Goal: Communication & Community: Answer question/provide support

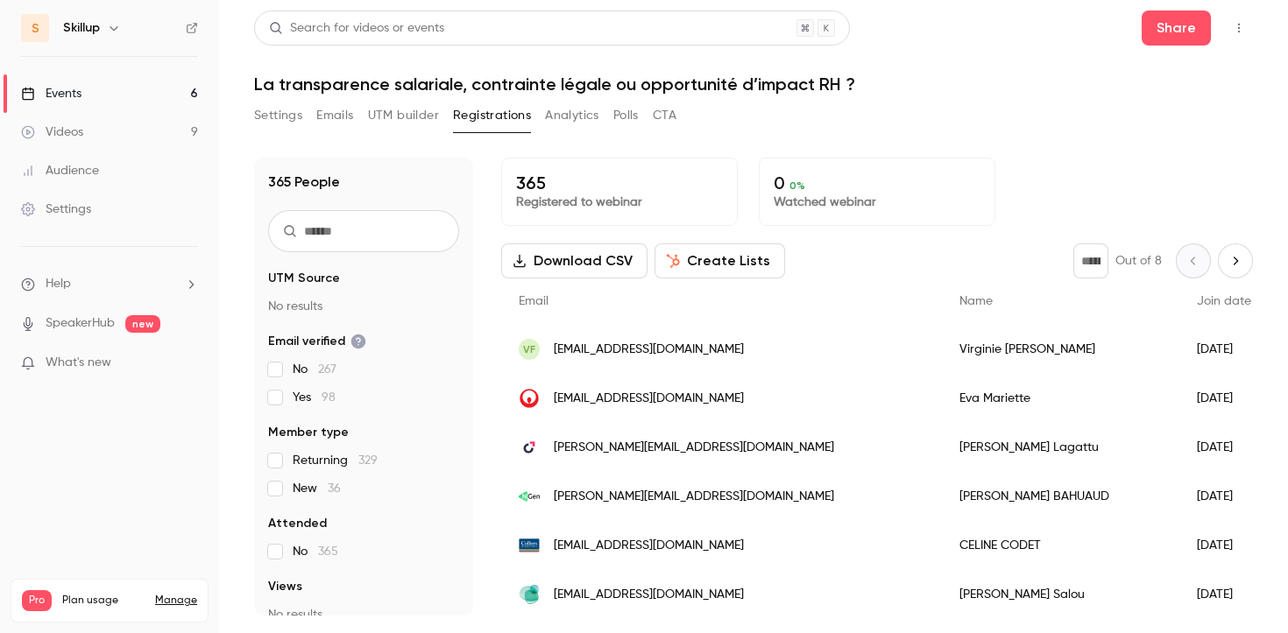
scroll to position [2811, 0]
click at [183, 281] on li "Help" at bounding box center [109, 284] width 177 height 18
click at [287, 259] on link "Talk to [GEOGRAPHIC_DATA]" at bounding box center [323, 265] width 192 height 46
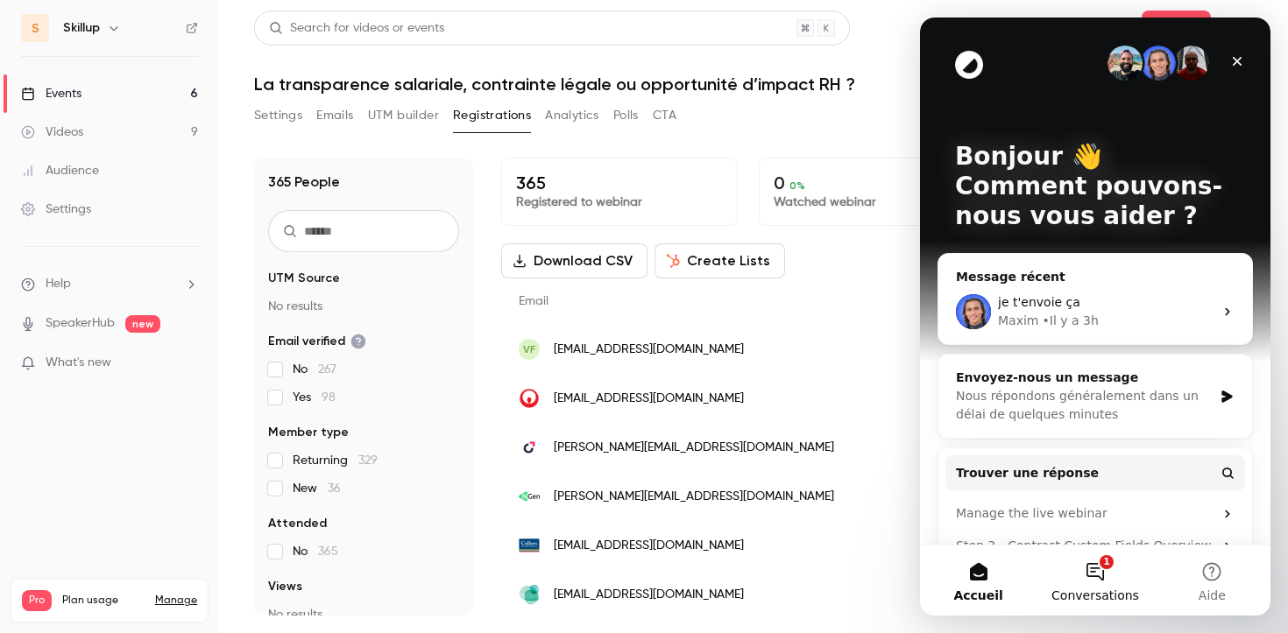
click at [1108, 592] on span "Conversations" at bounding box center [1095, 596] width 88 height 12
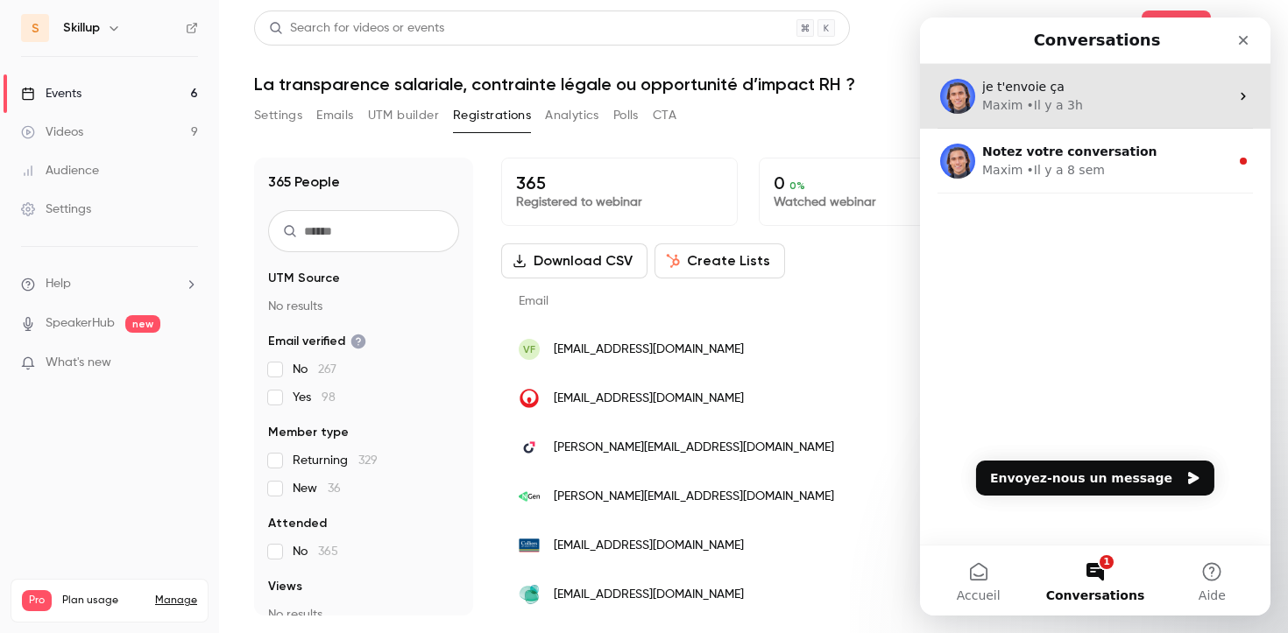
click at [1065, 99] on div "• Il y a 3h" at bounding box center [1054, 105] width 56 height 18
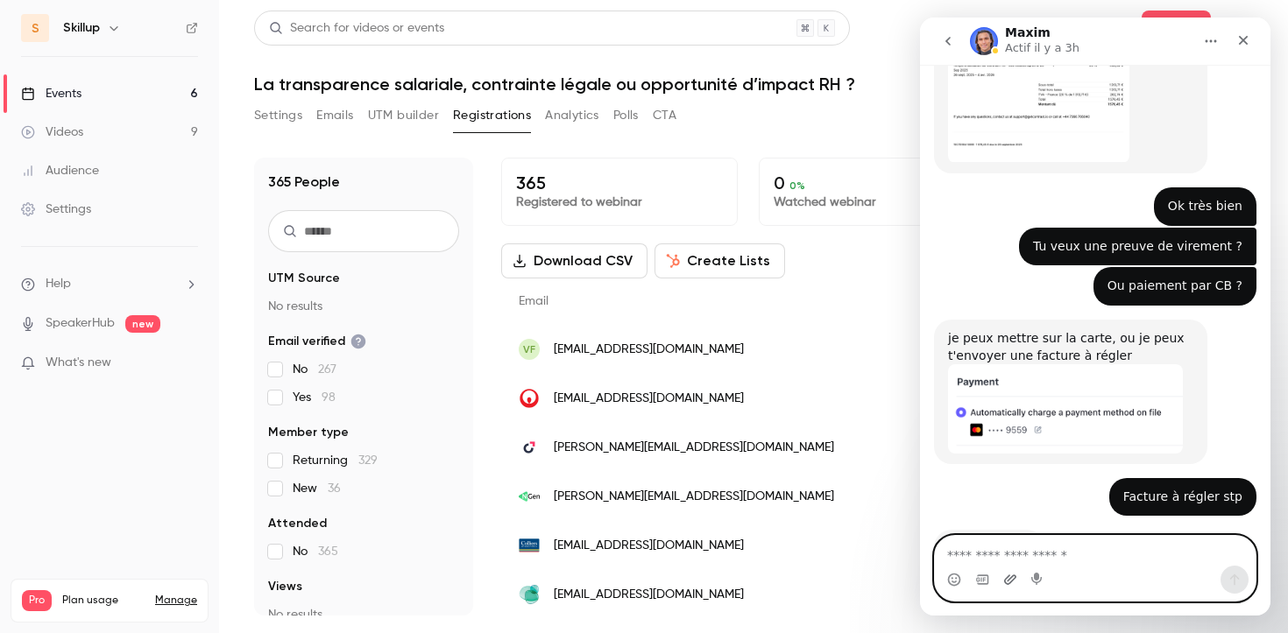
click at [1013, 575] on icon "Télécharger la pièce jointe" at bounding box center [1010, 580] width 14 height 14
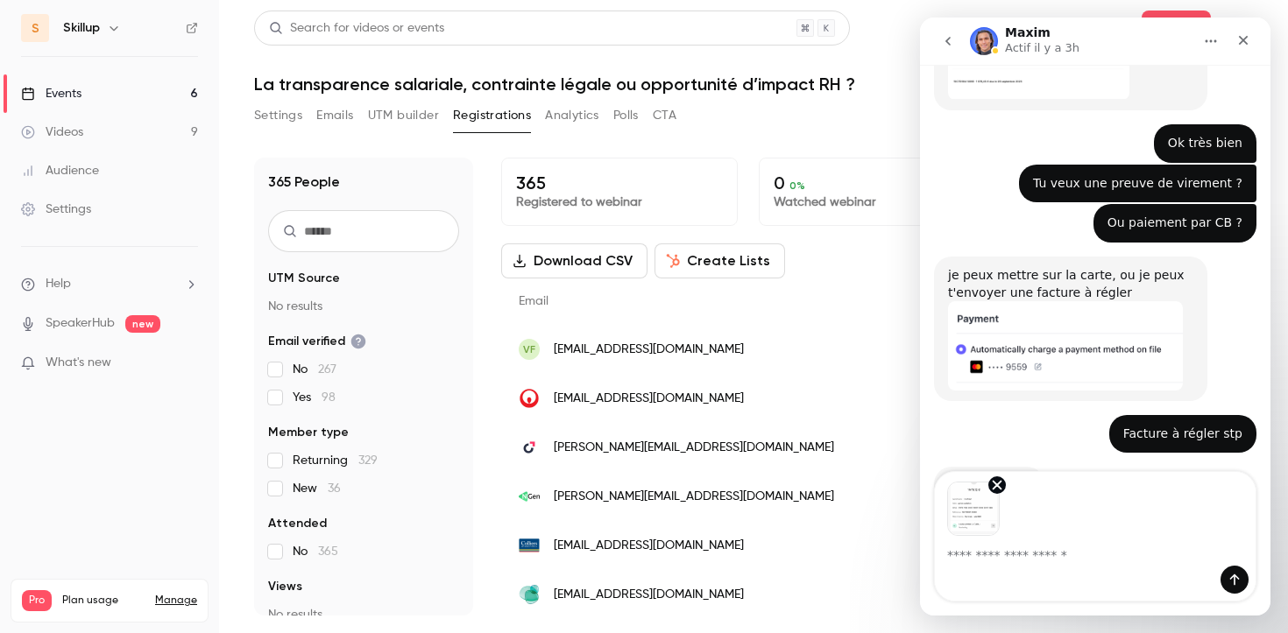
scroll to position [2875, 0]
type textarea "**********"
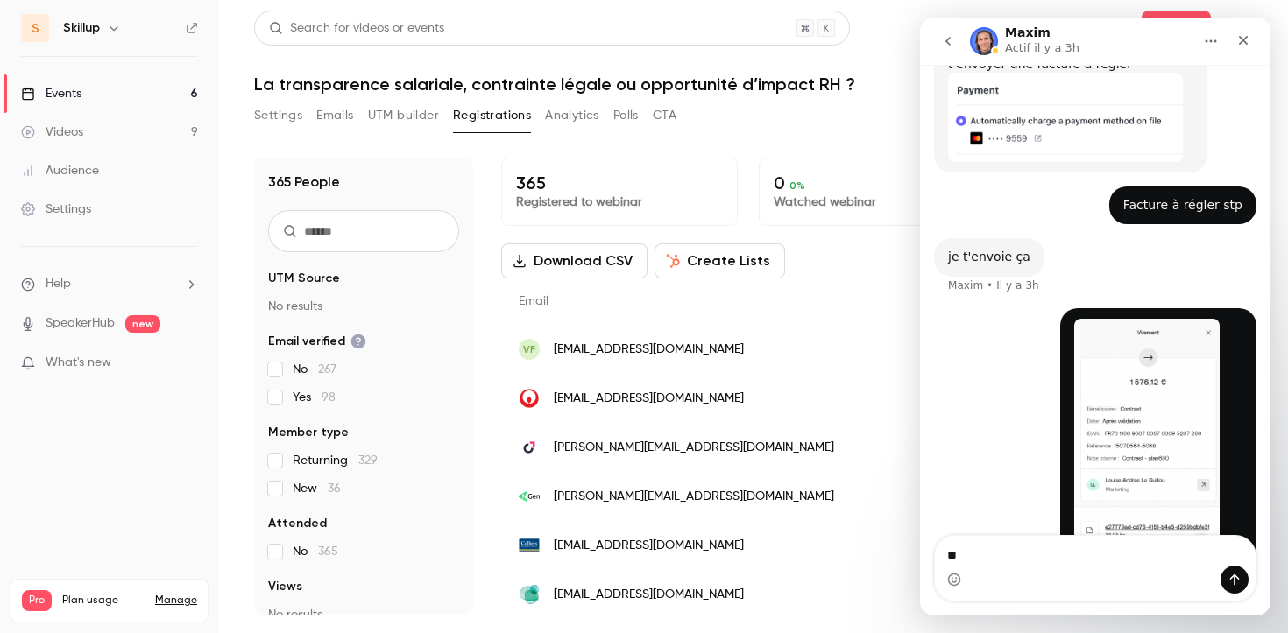
scroll to position [3107, 0]
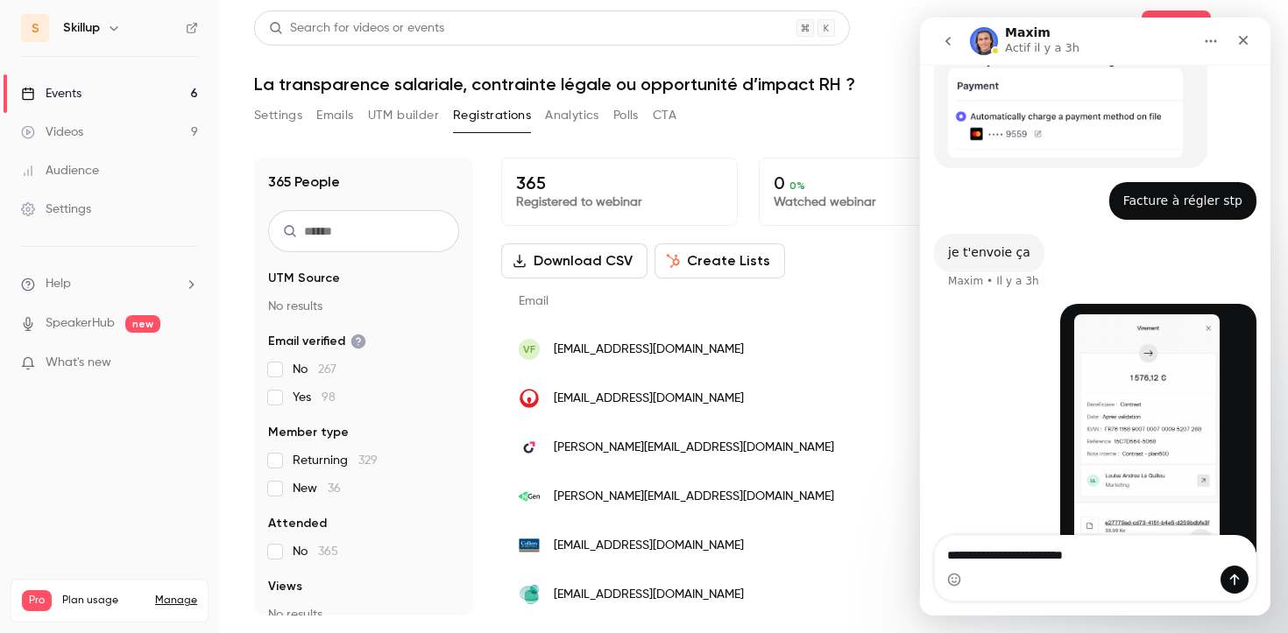
type textarea "**********"
click at [1225, 593] on div "Intercom Messenger" at bounding box center [1234, 580] width 28 height 28
click at [1225, 592] on div "Intercom Messenger" at bounding box center [1234, 580] width 28 height 28
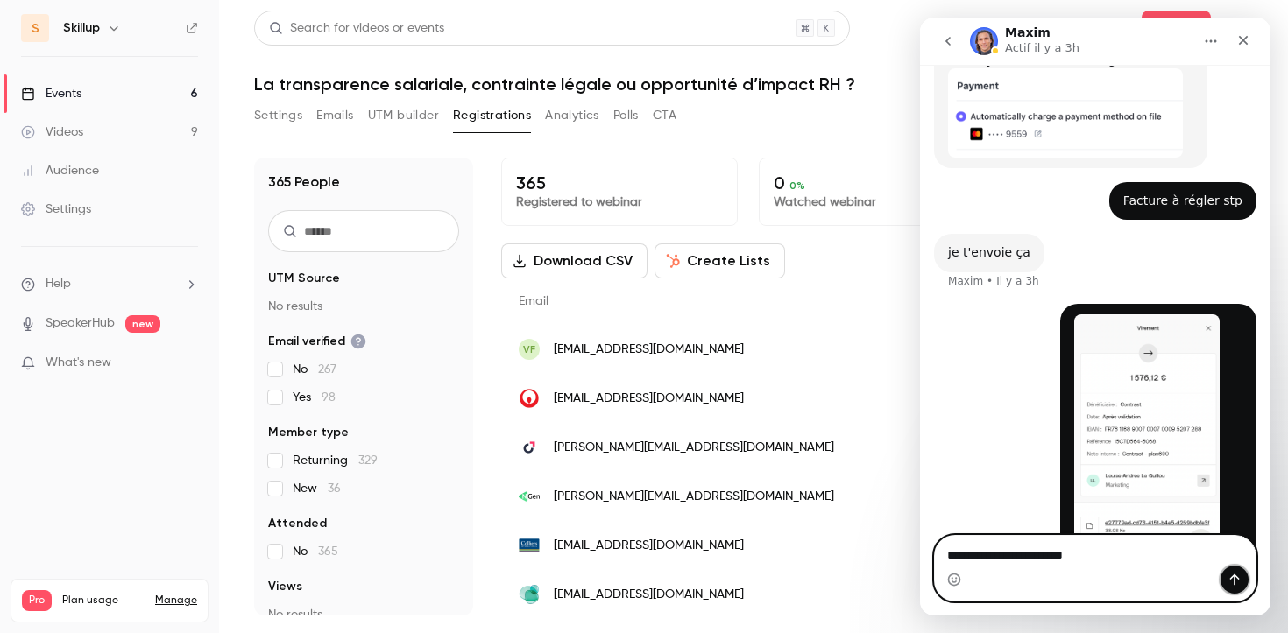
click at [1225, 590] on button "Envoyer un message…" at bounding box center [1234, 580] width 28 height 28
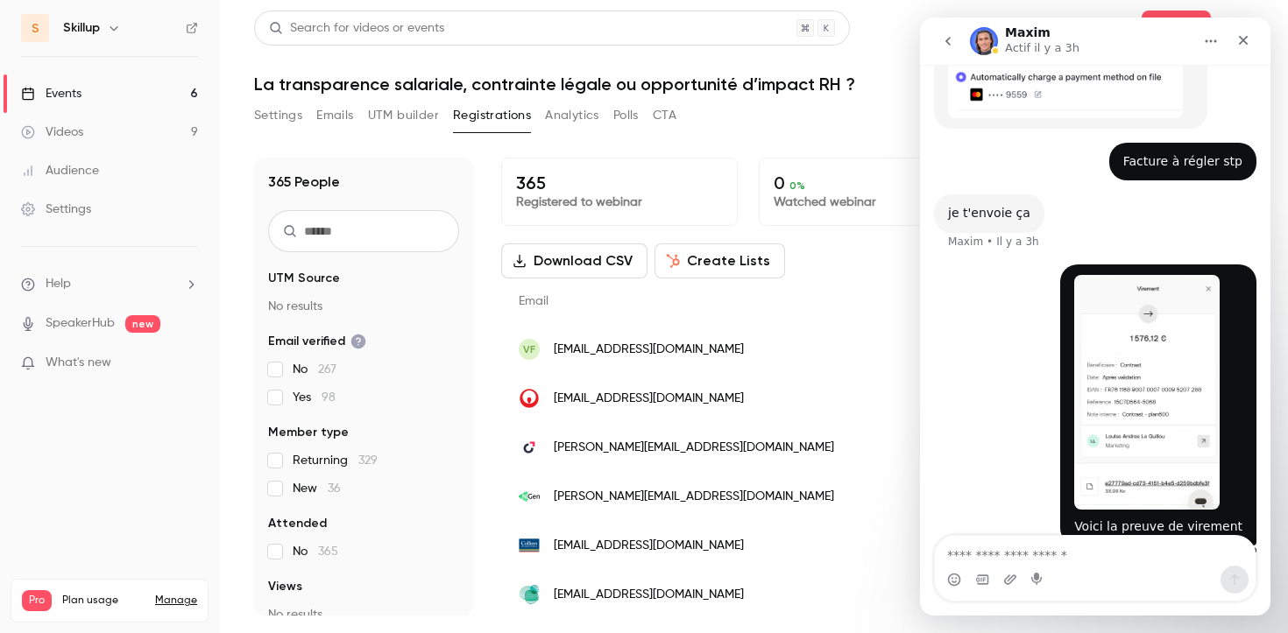
click at [947, 46] on icon "go back" at bounding box center [948, 41] width 14 height 14
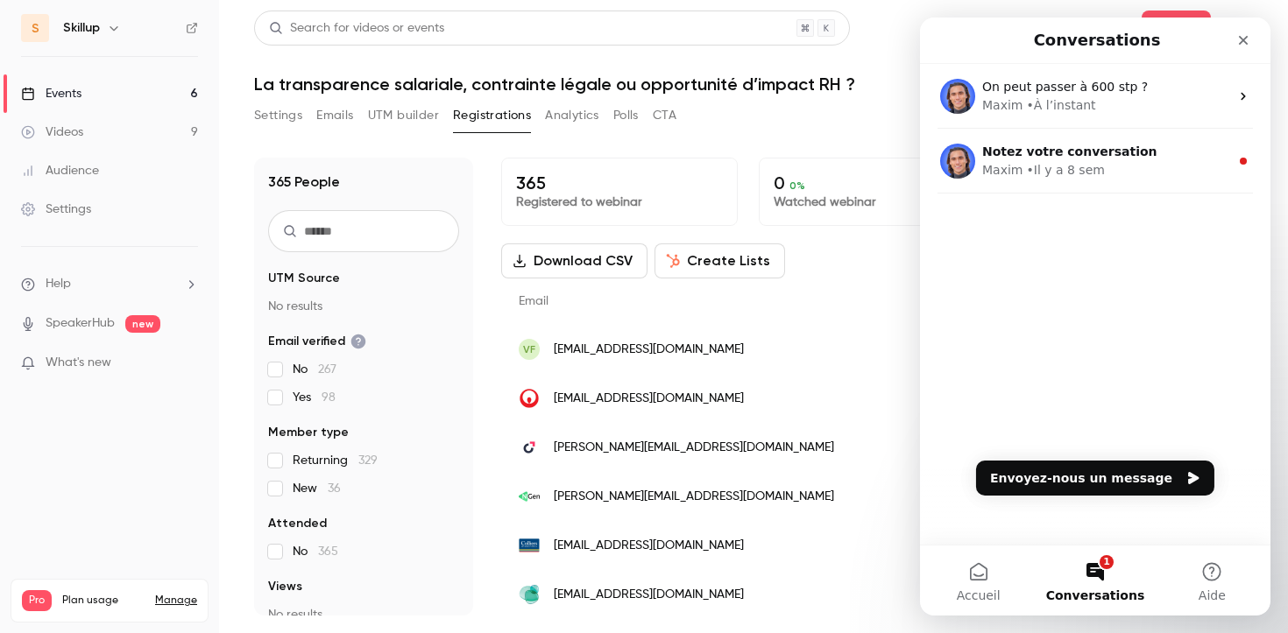
scroll to position [0, 0]
click at [1242, 42] on icon "Fermer" at bounding box center [1243, 40] width 14 height 14
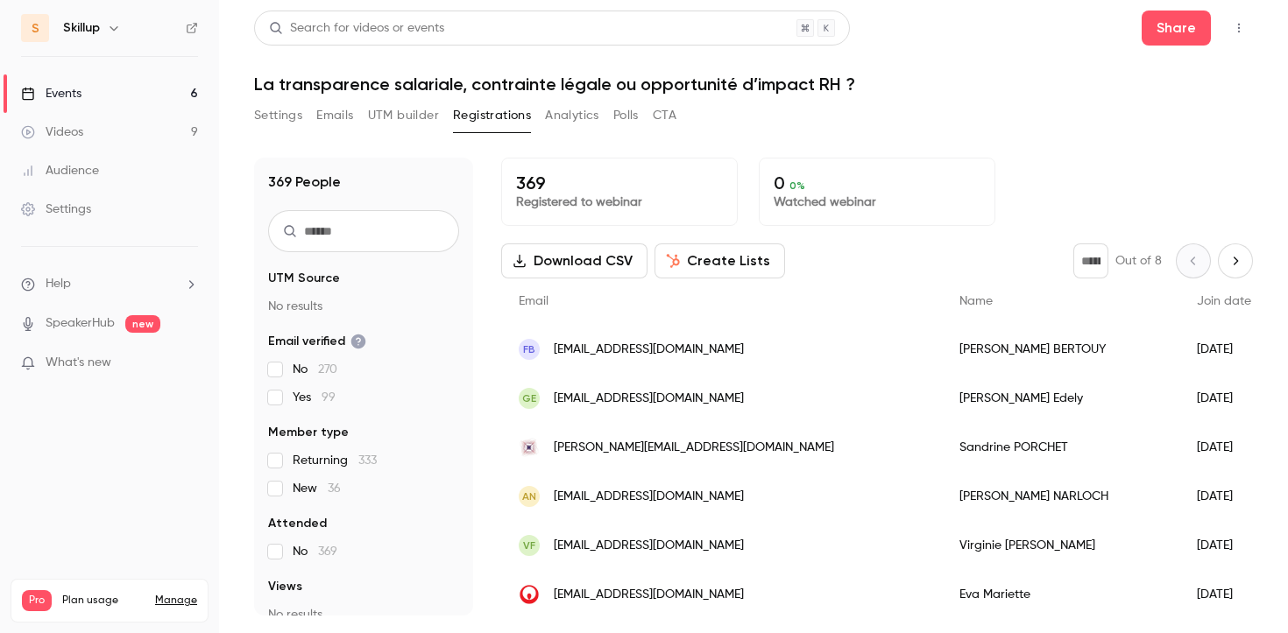
click at [166, 284] on li "Help" at bounding box center [109, 284] width 177 height 18
click at [371, 276] on link "Talk to [GEOGRAPHIC_DATA]" at bounding box center [323, 265] width 192 height 46
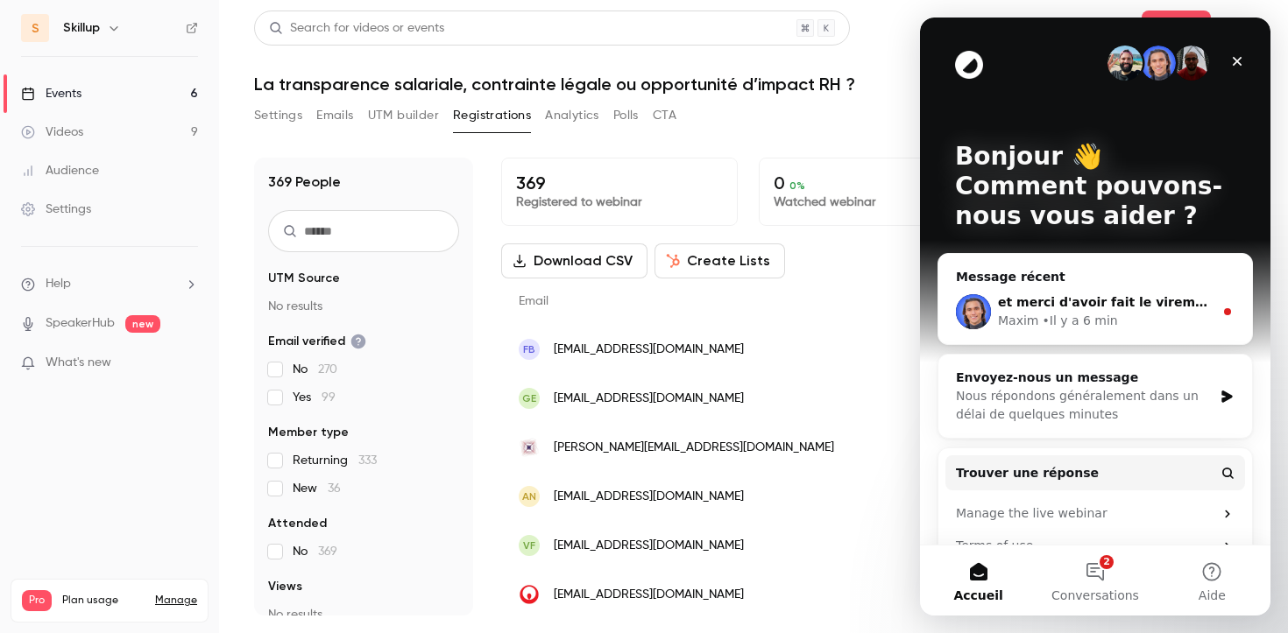
click at [1082, 314] on div "• Il y a 6 min" at bounding box center [1079, 321] width 75 height 18
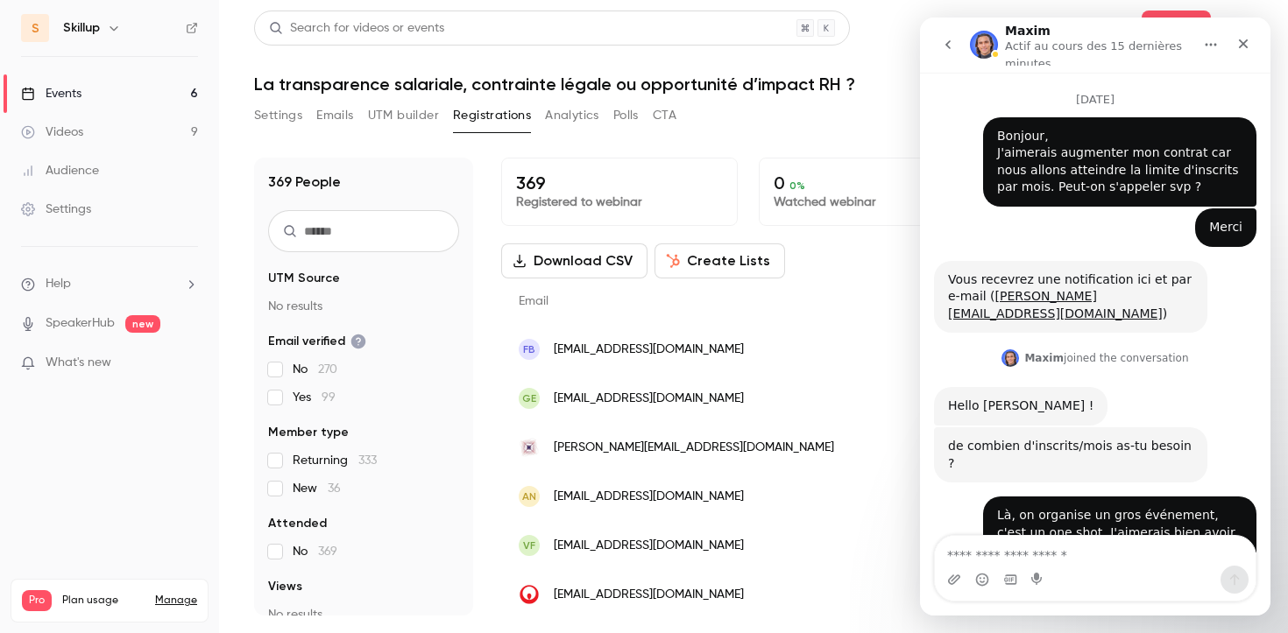
scroll to position [44, 0]
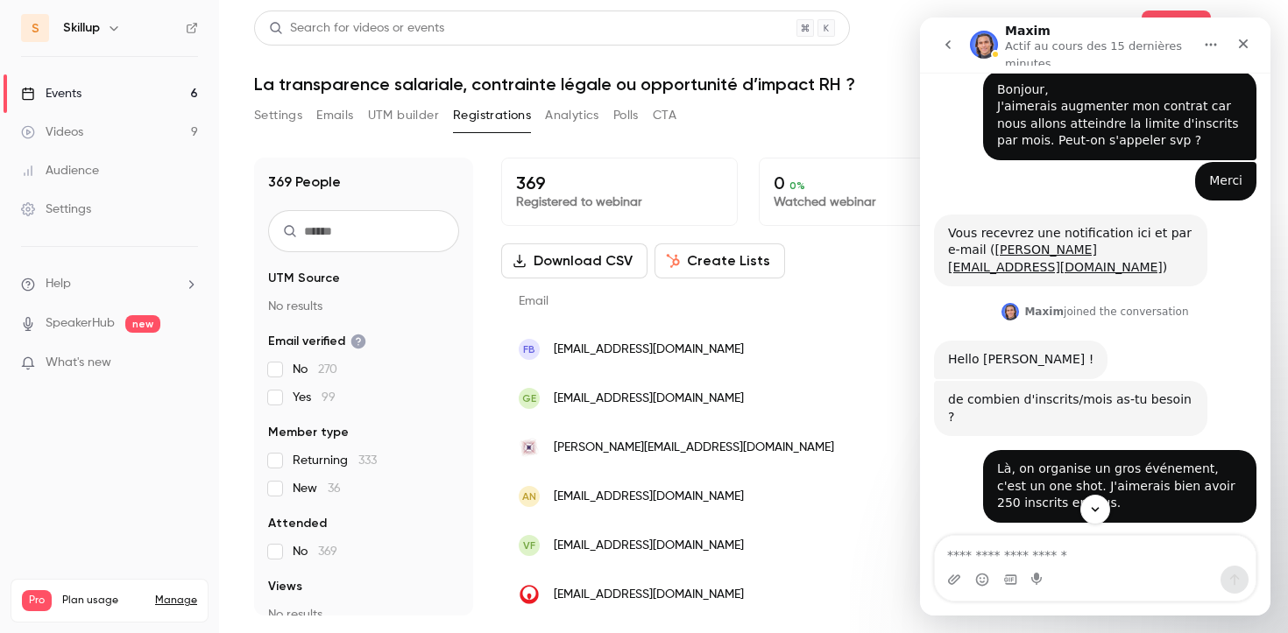
click at [988, 557] on textarea "Envoyer un message..." at bounding box center [1095, 551] width 321 height 30
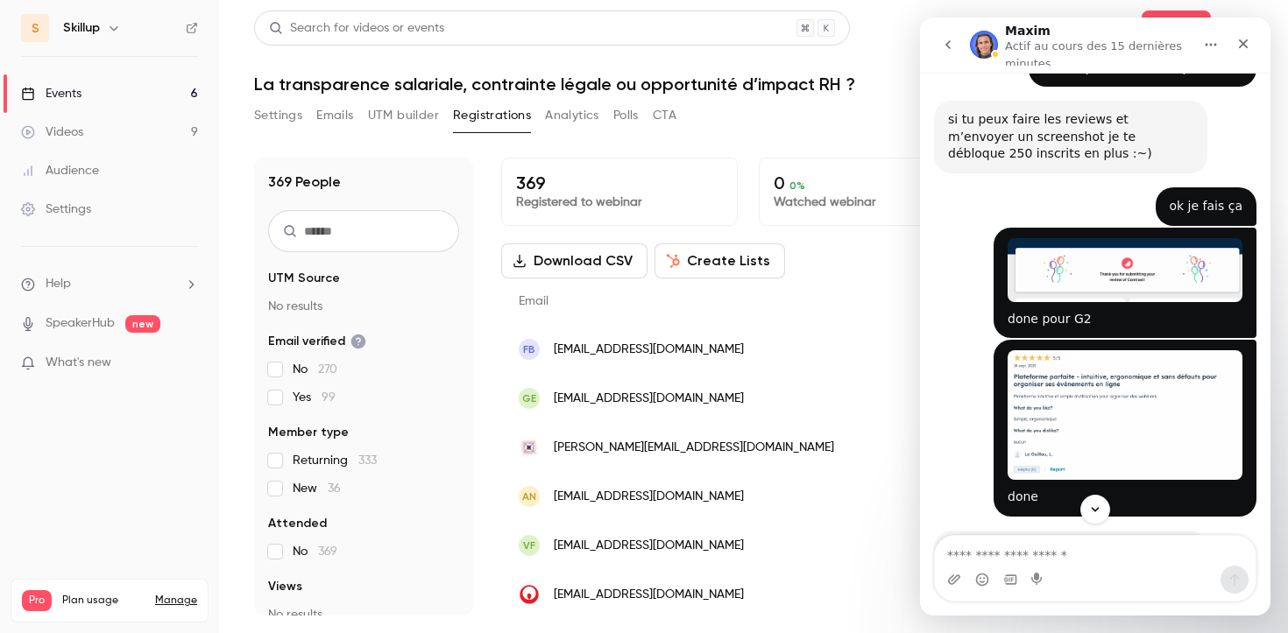
scroll to position [1070, 0]
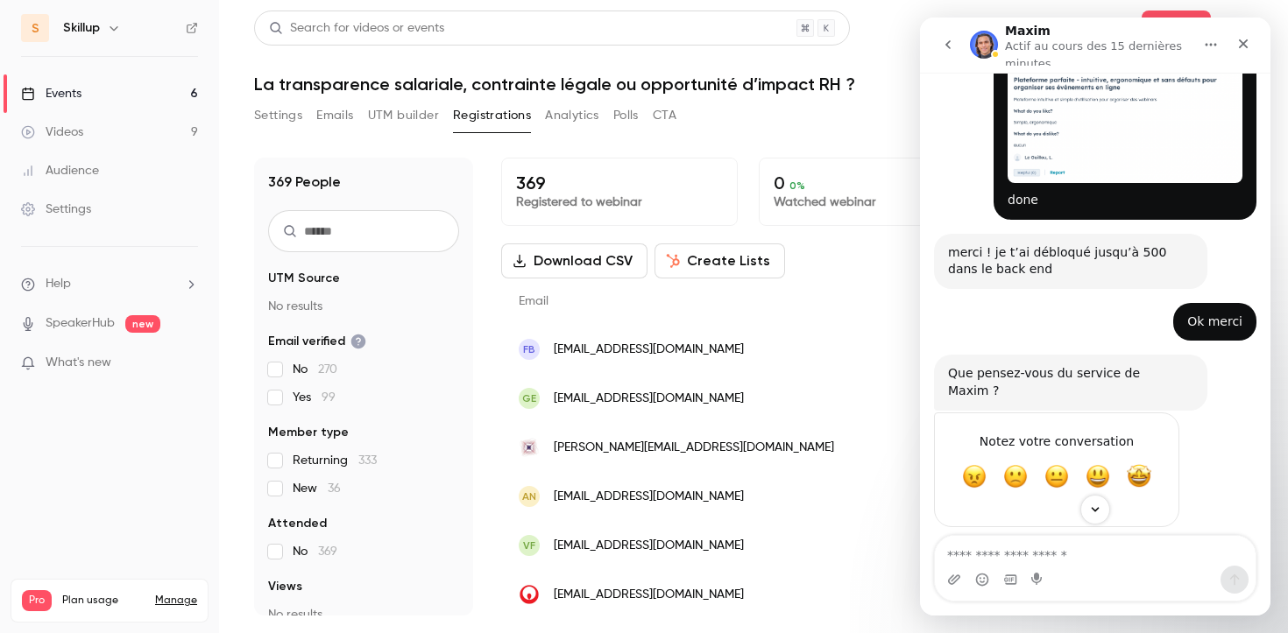
click at [985, 539] on textarea "Envoyer un message..." at bounding box center [1095, 551] width 321 height 30
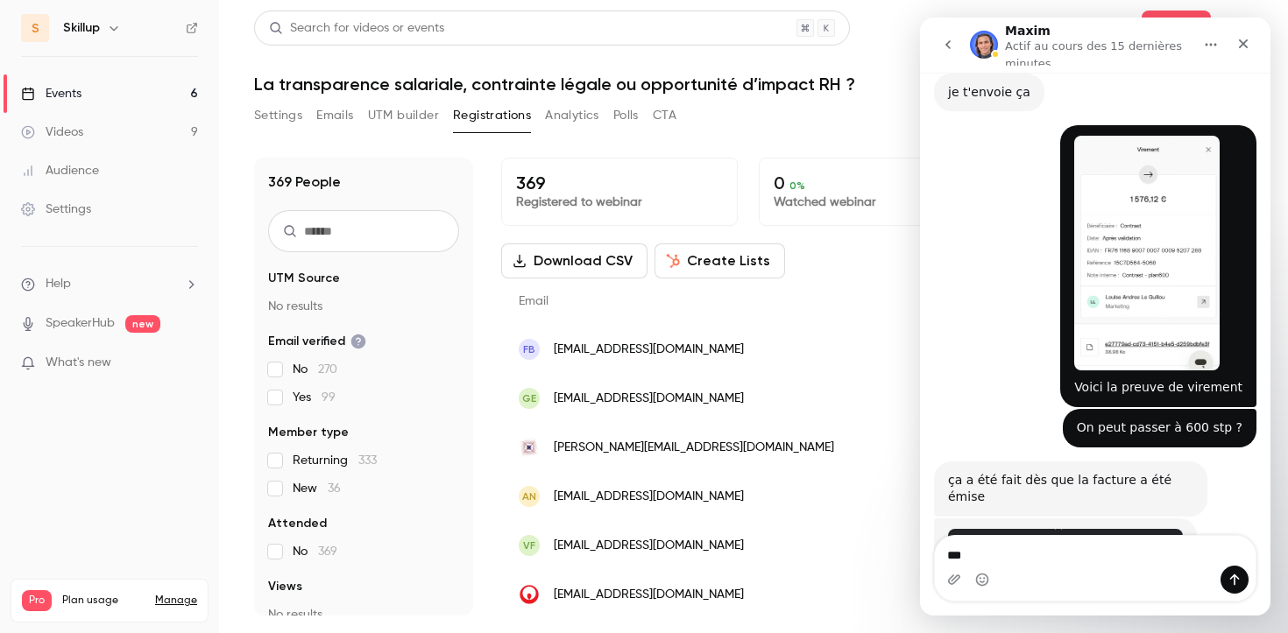
scroll to position [3380, 0]
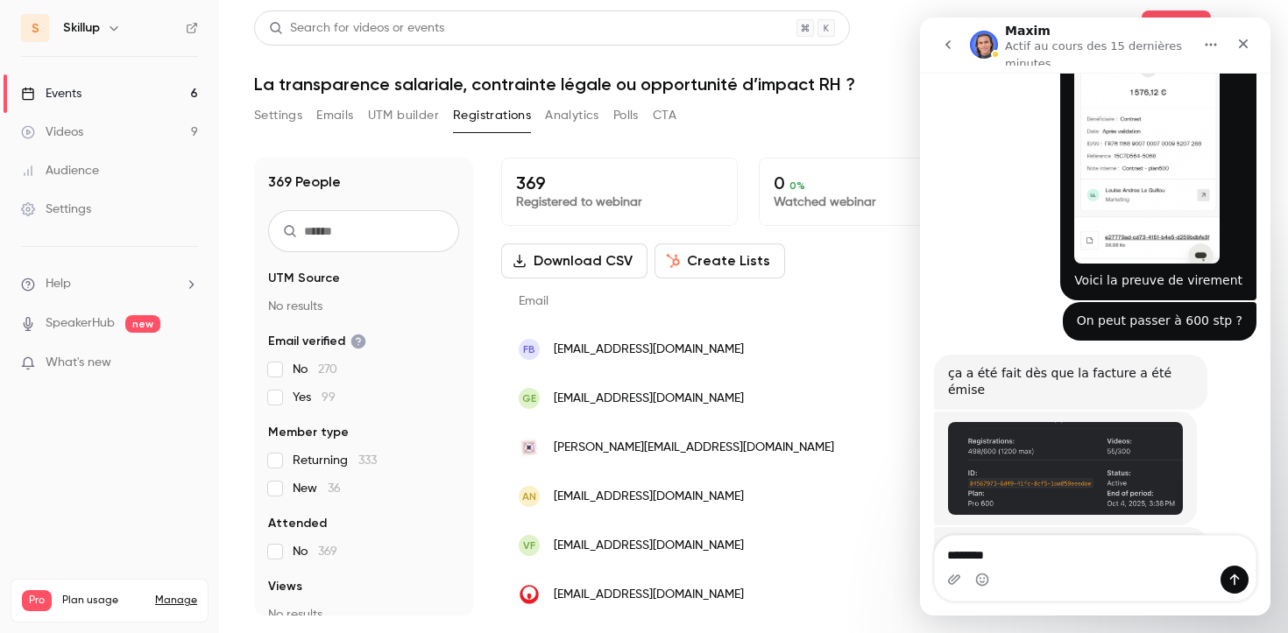
type textarea "********"
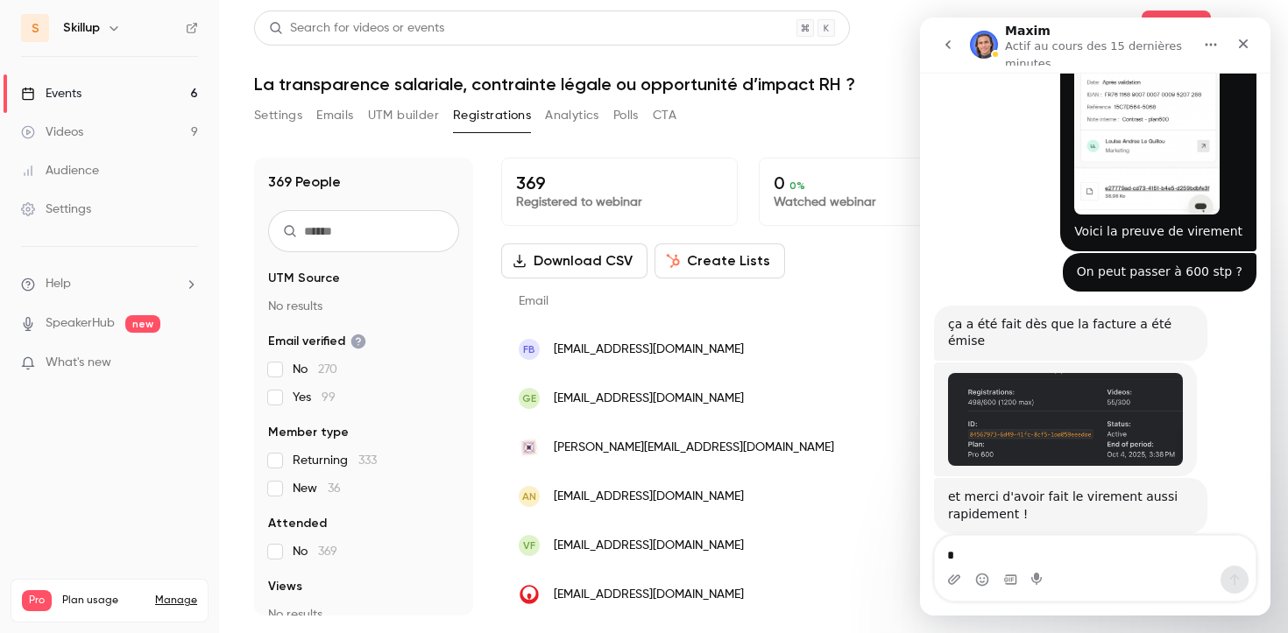
scroll to position [3432, 0]
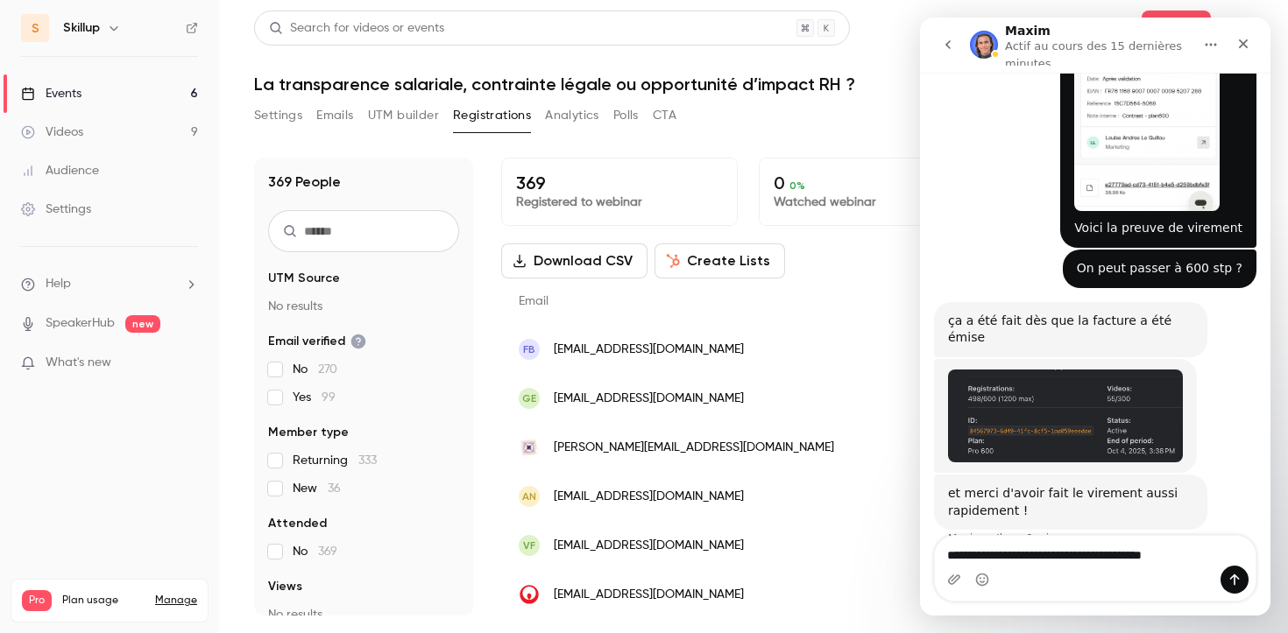
type textarea "**********"
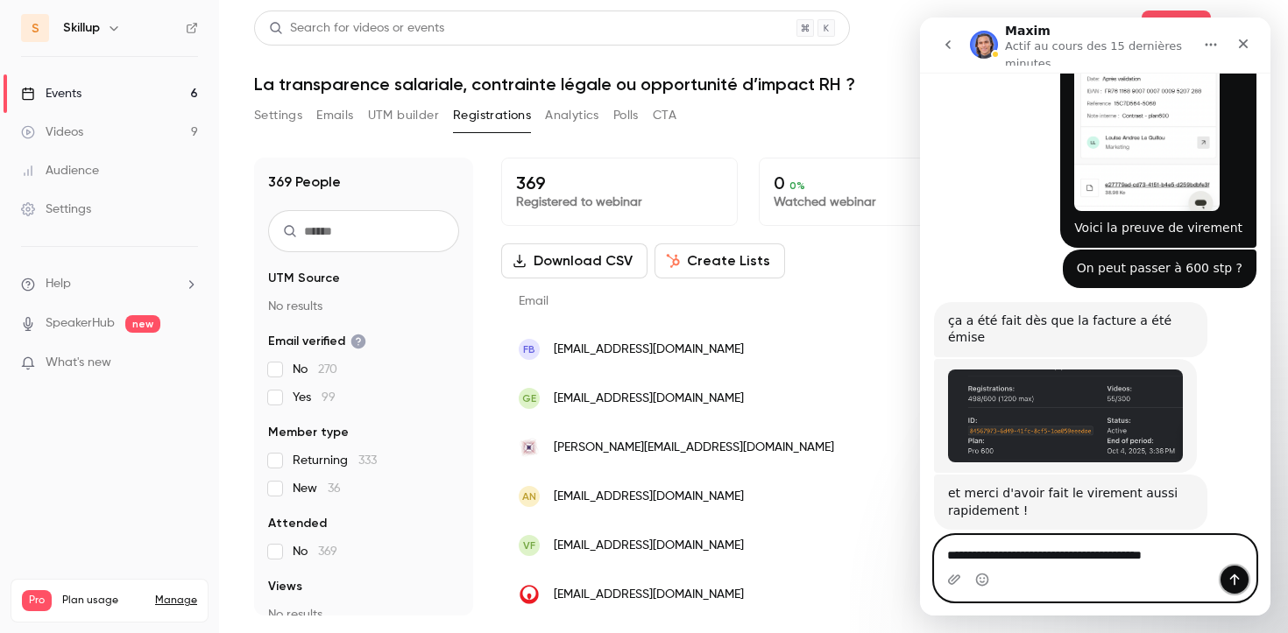
click at [1232, 573] on icon "Envoyer un message…" at bounding box center [1234, 580] width 14 height 14
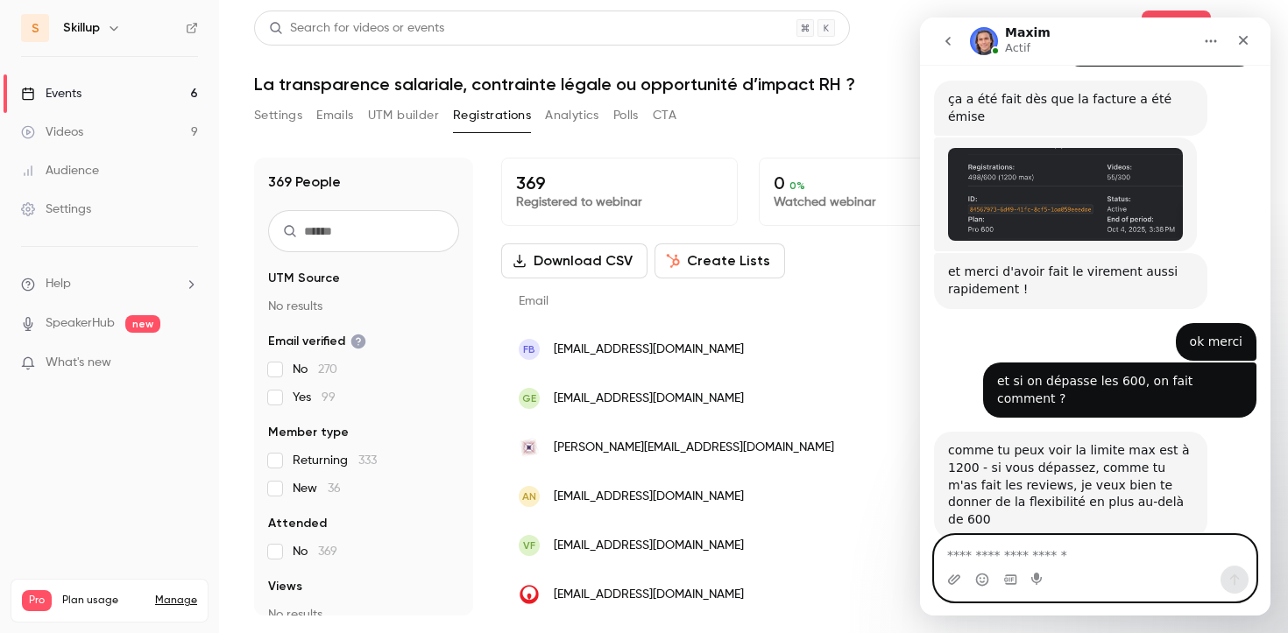
scroll to position [3653, 0]
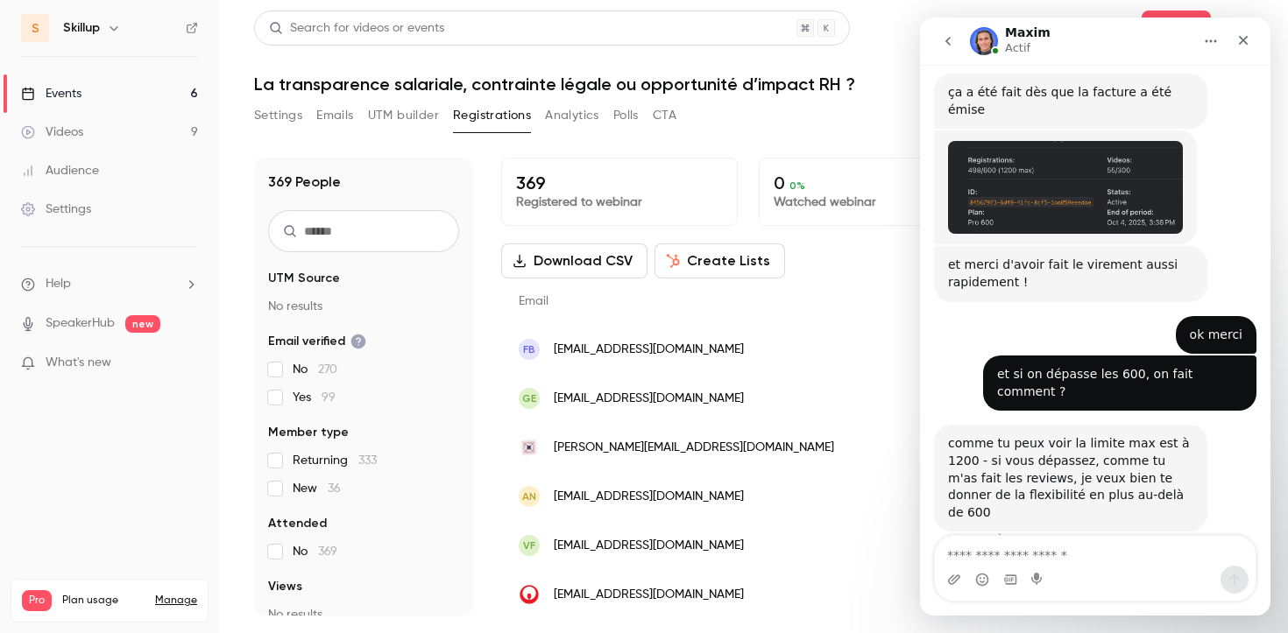
click at [1066, 141] on img "Maxim dit…" at bounding box center [1065, 187] width 235 height 93
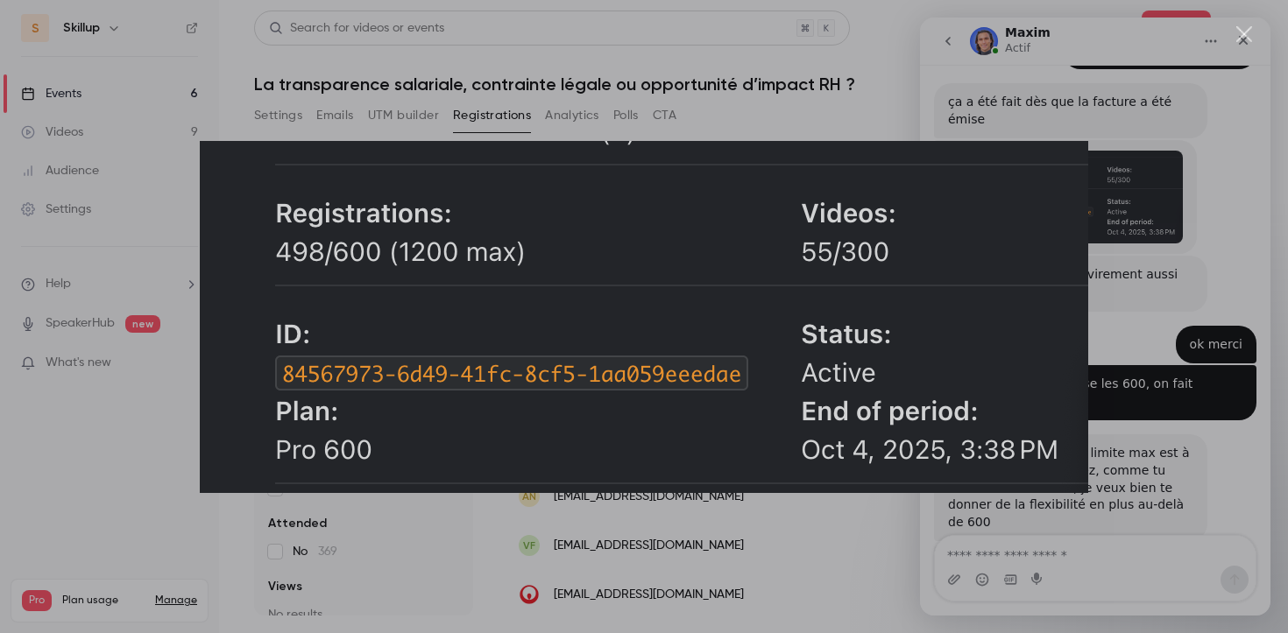
scroll to position [3642, 0]
click at [1247, 28] on div "Fermer" at bounding box center [1244, 34] width 17 height 17
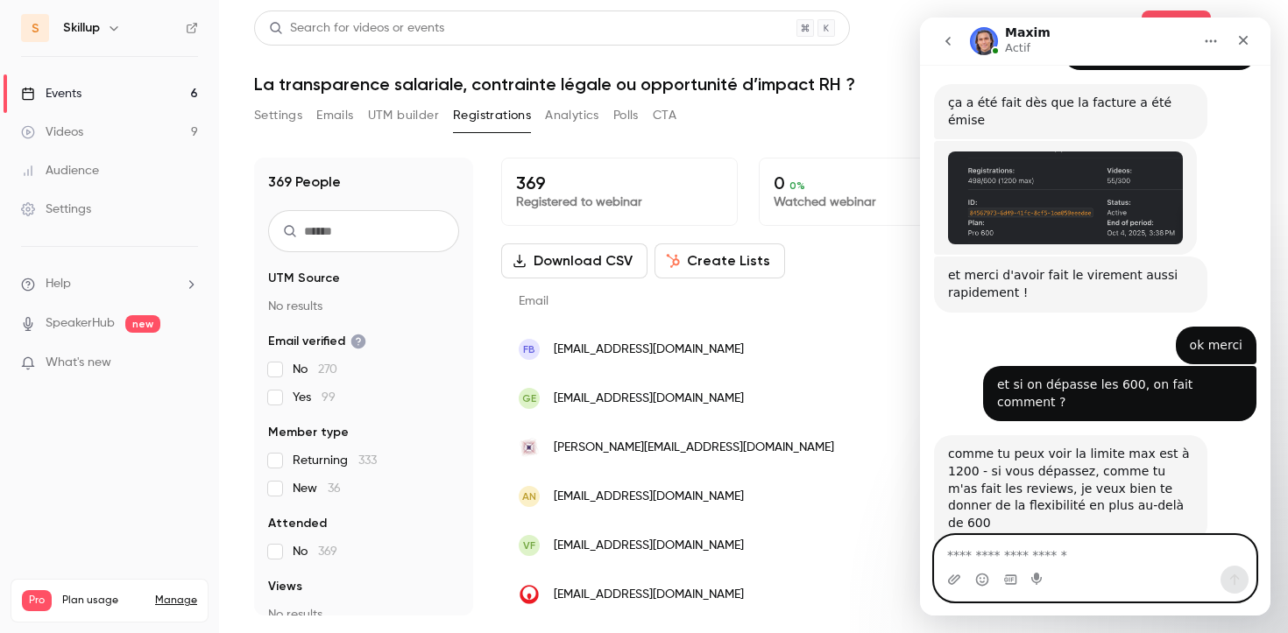
click at [981, 557] on textarea "Envoyer un message..." at bounding box center [1095, 551] width 321 height 30
type textarea "**********"
click at [1222, 573] on button "Envoyer un message…" at bounding box center [1234, 580] width 28 height 28
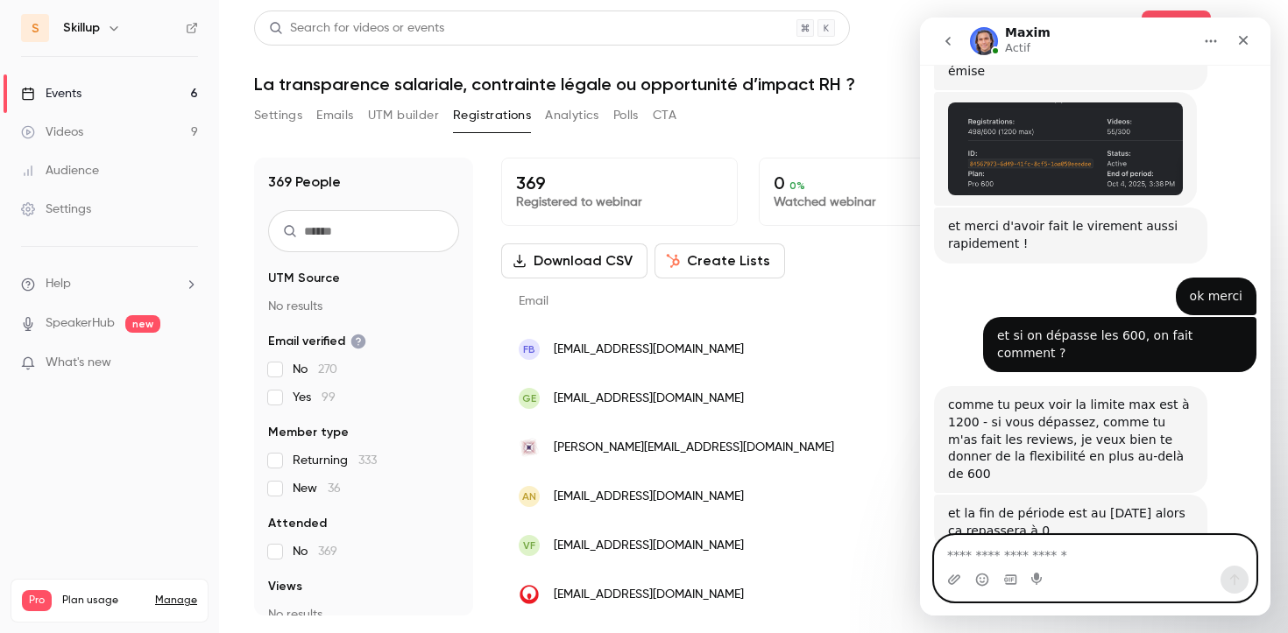
scroll to position [3694, 0]
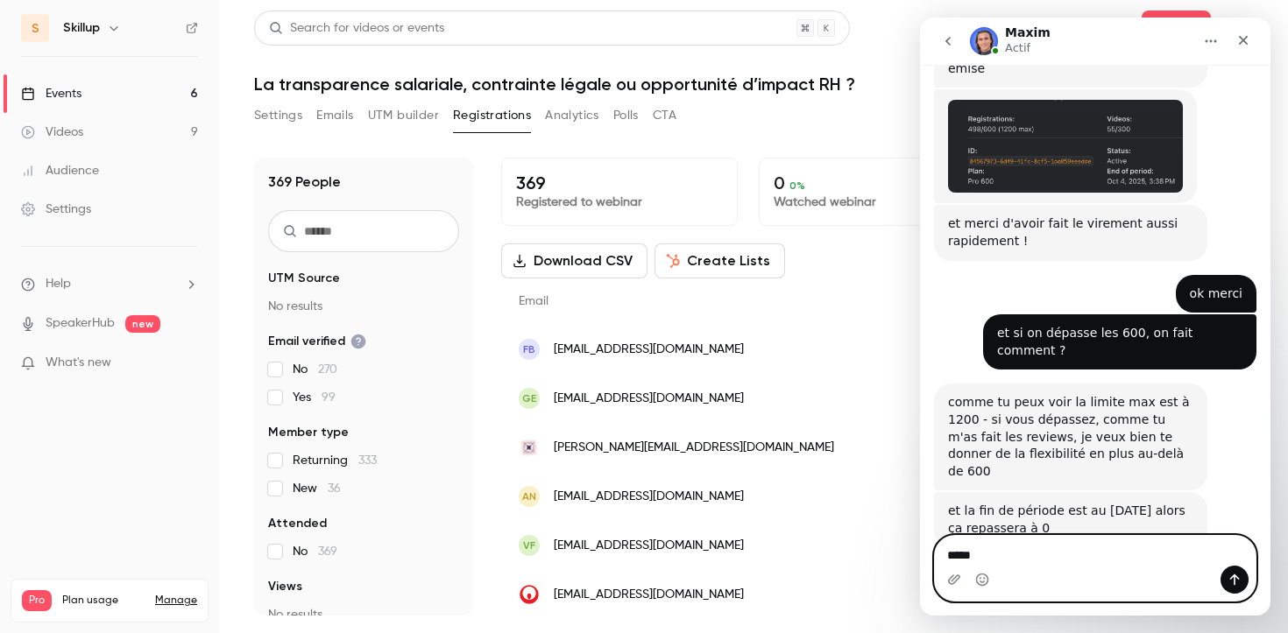
type textarea "*****"
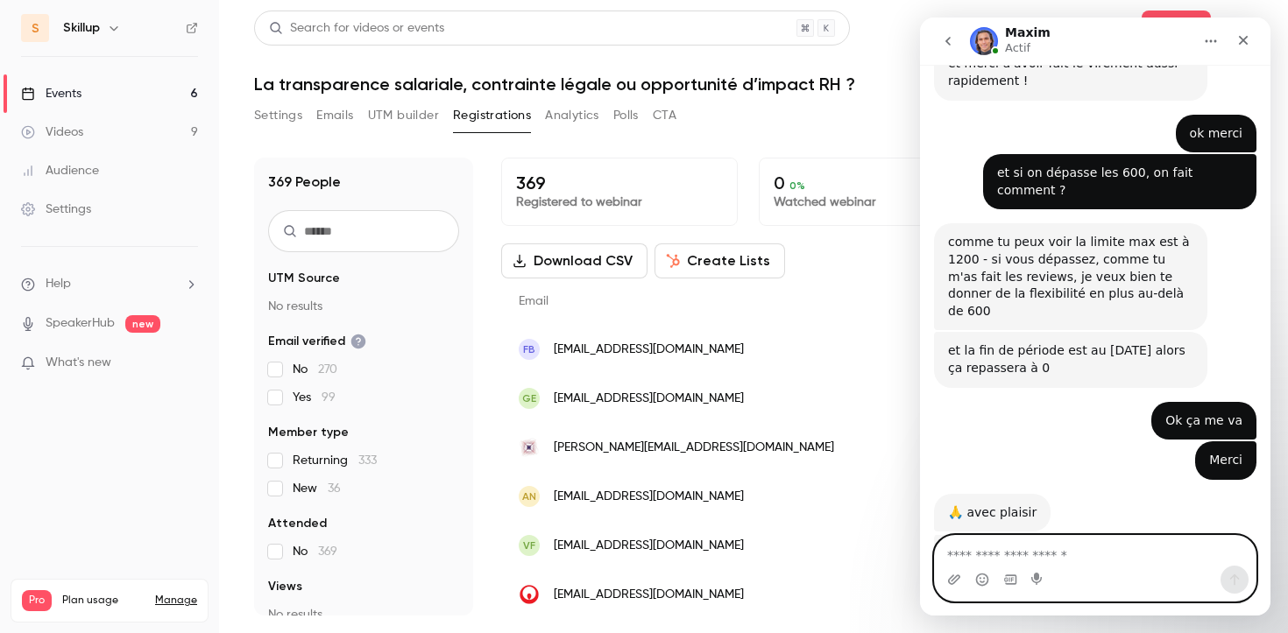
scroll to position [3867, 0]
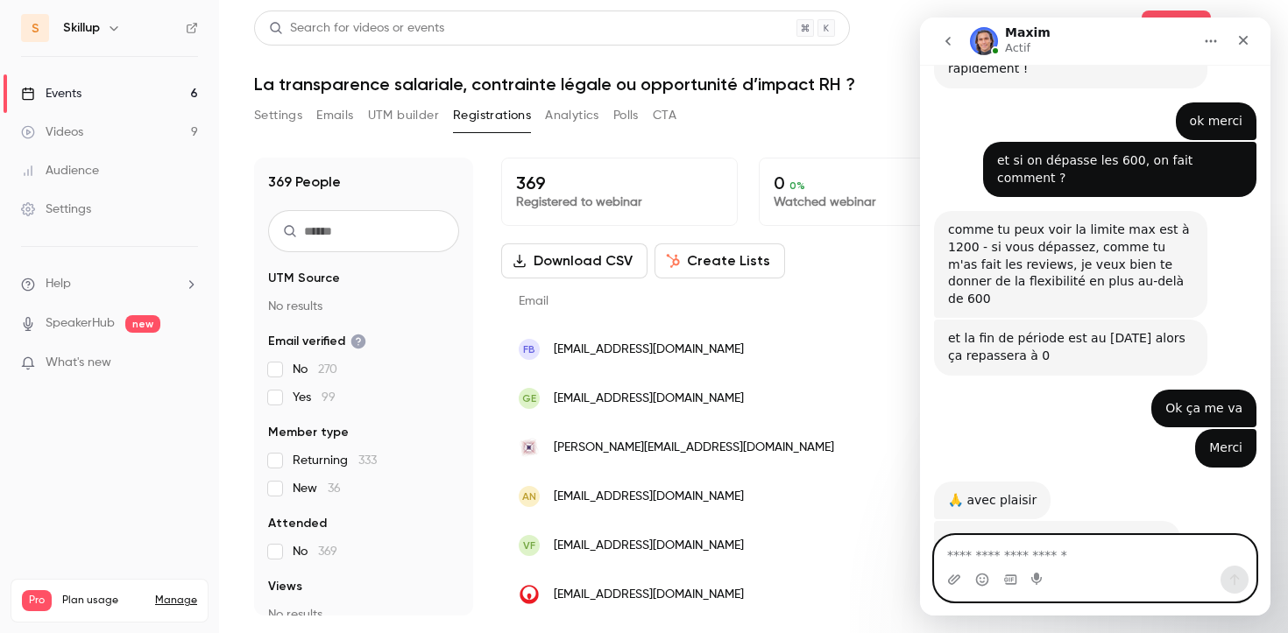
click at [1023, 541] on textarea "Envoyer un message..." at bounding box center [1095, 551] width 321 height 30
type textarea "******"
click at [1234, 577] on icon "Envoyer un message…" at bounding box center [1235, 580] width 10 height 11
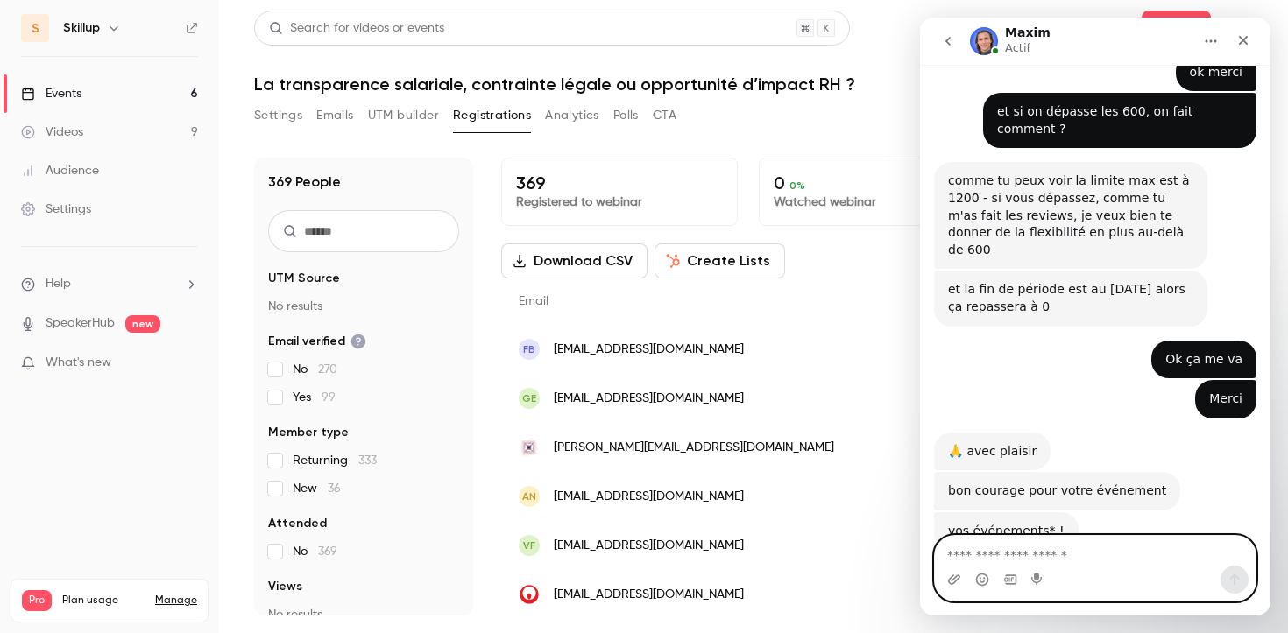
scroll to position [3918, 0]
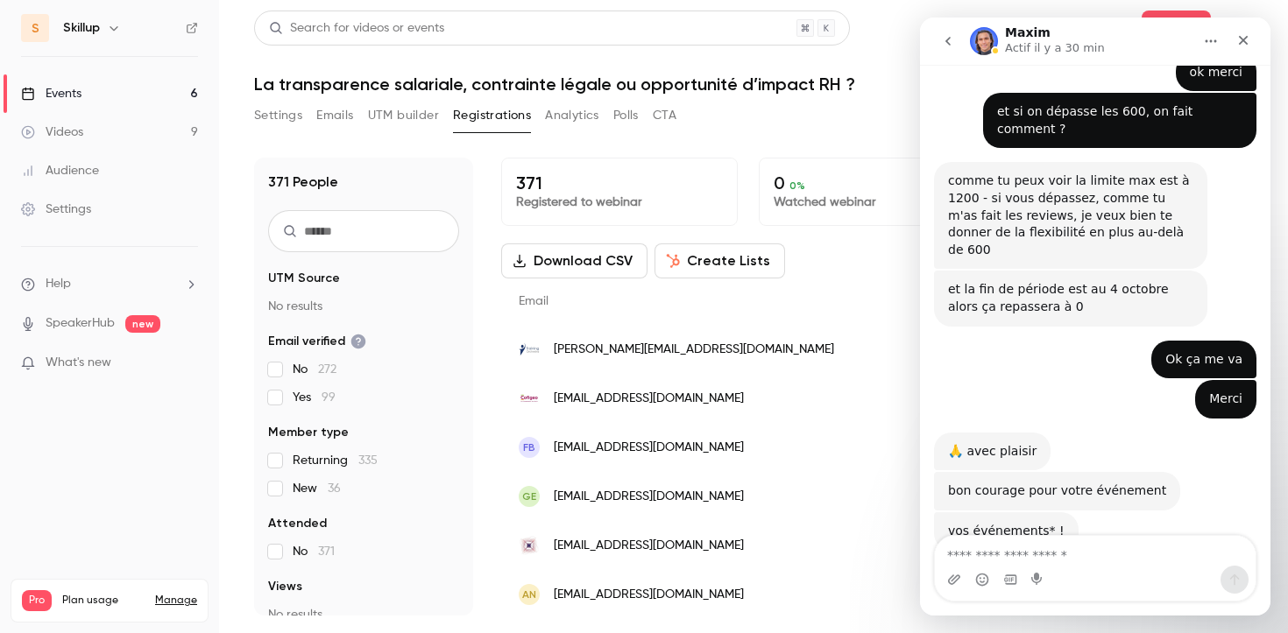
scroll to position [3918, 0]
